Goal: Transaction & Acquisition: Purchase product/service

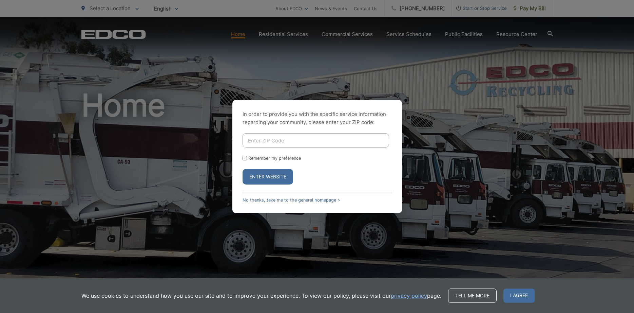
click at [246, 141] on input "Enter ZIP Code" at bounding box center [316, 140] width 147 height 14
type input "92078"
click at [245, 158] on input "Remember my preference" at bounding box center [245, 158] width 4 height 4
checkbox input "true"
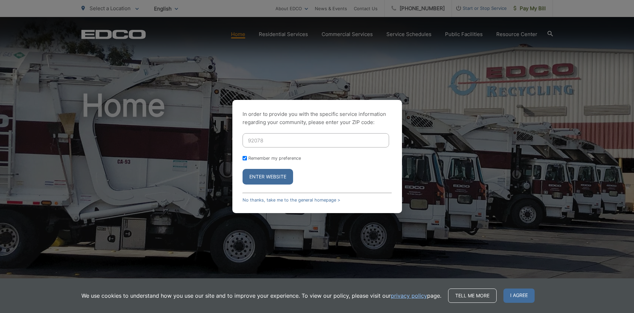
click at [266, 175] on button "Enter Website" at bounding box center [268, 177] width 51 height 16
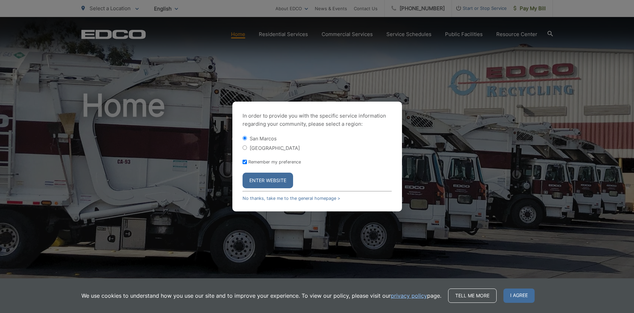
click at [261, 181] on button "Enter Website" at bounding box center [268, 180] width 51 height 16
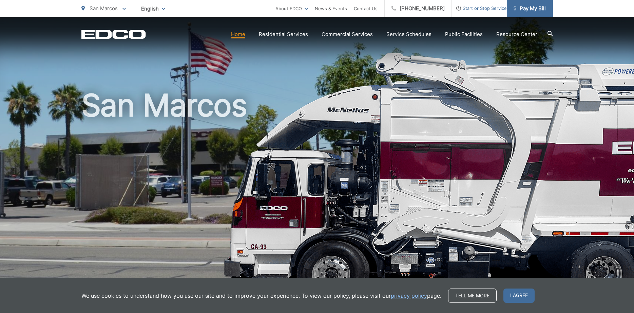
click at [530, 11] on span "Pay My Bill" at bounding box center [530, 8] width 32 height 8
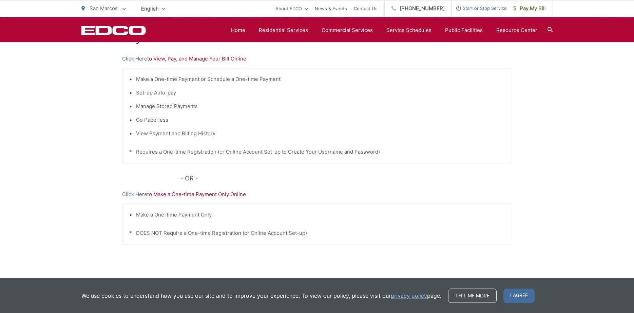
scroll to position [101, 0]
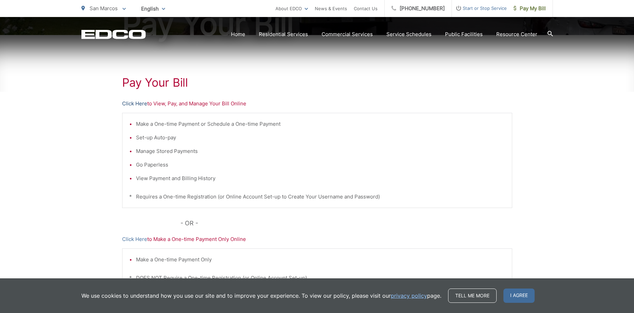
click at [137, 103] on link "Click Here" at bounding box center [134, 103] width 25 height 8
